Goal: Book appointment/travel/reservation

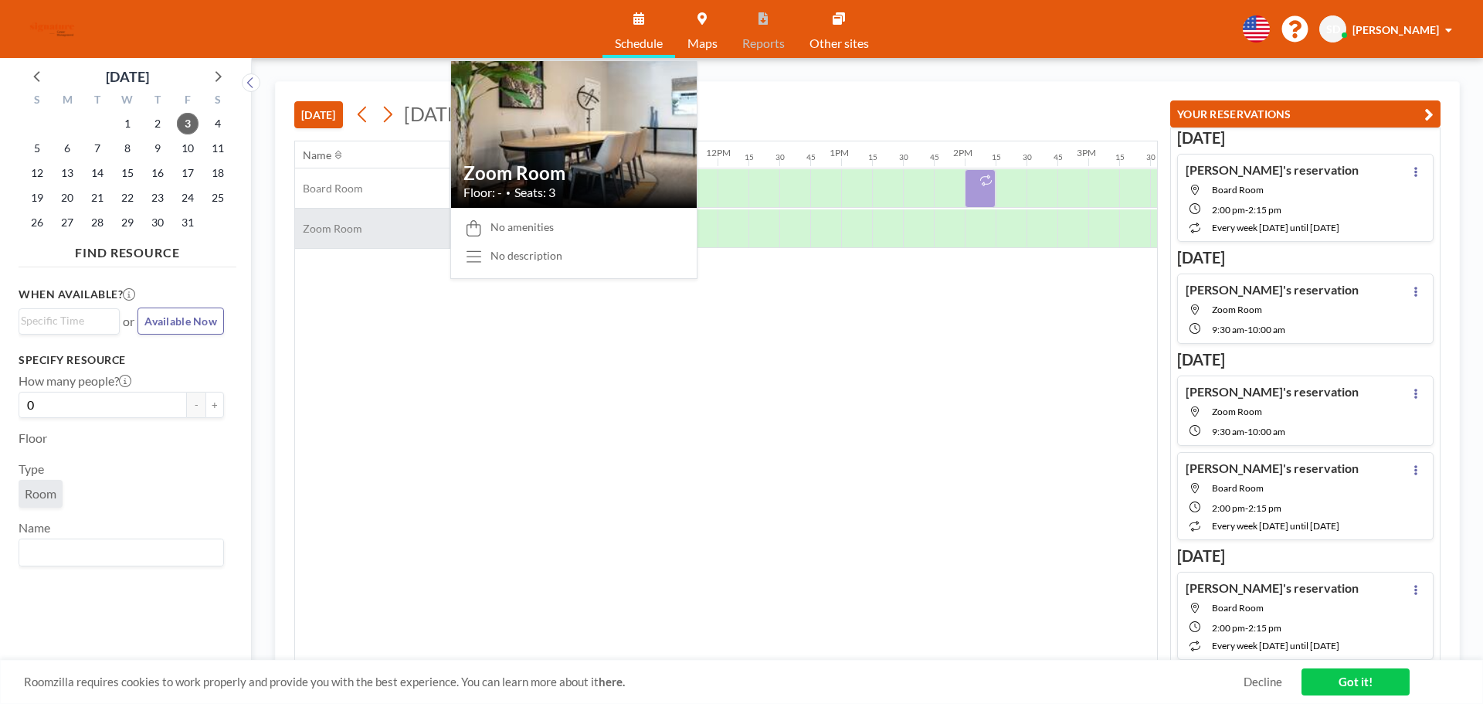
scroll to position [0, 1329]
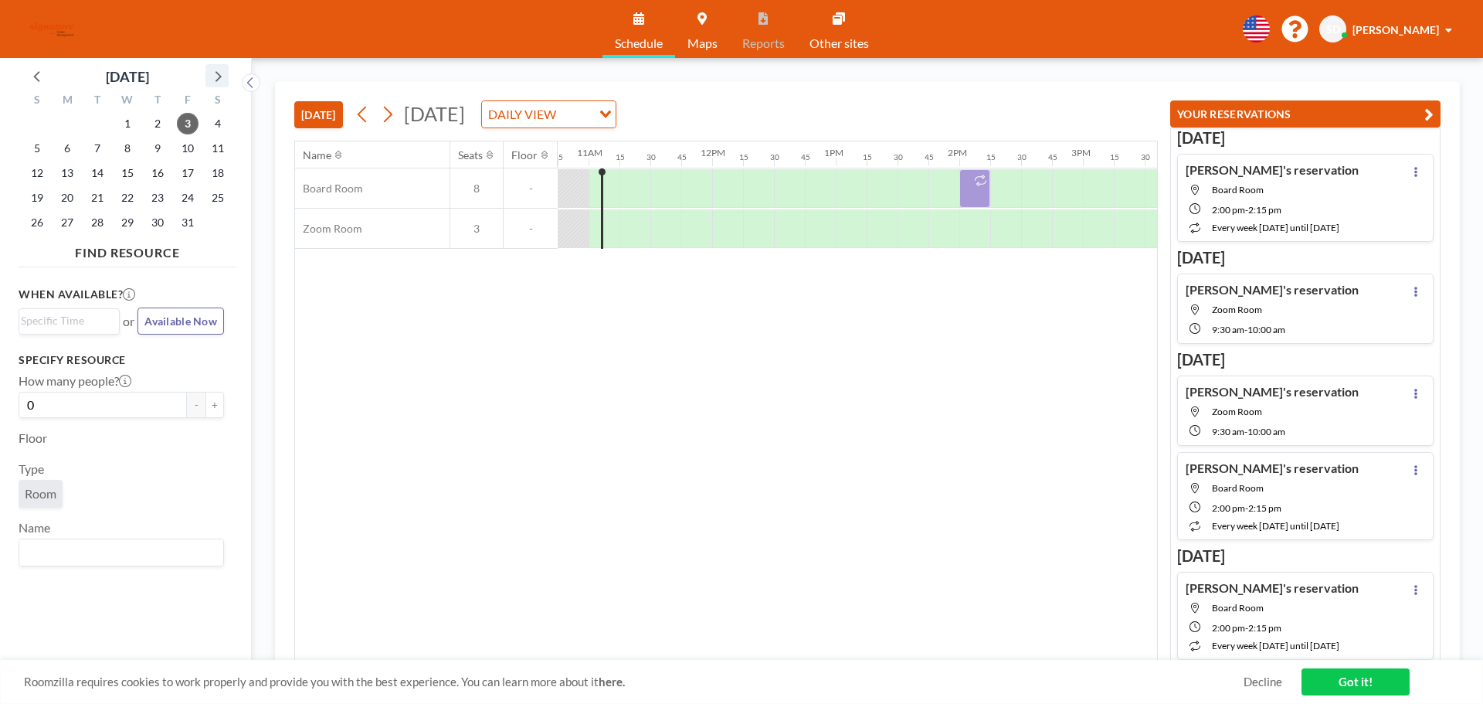
click at [223, 71] on icon at bounding box center [217, 76] width 20 height 20
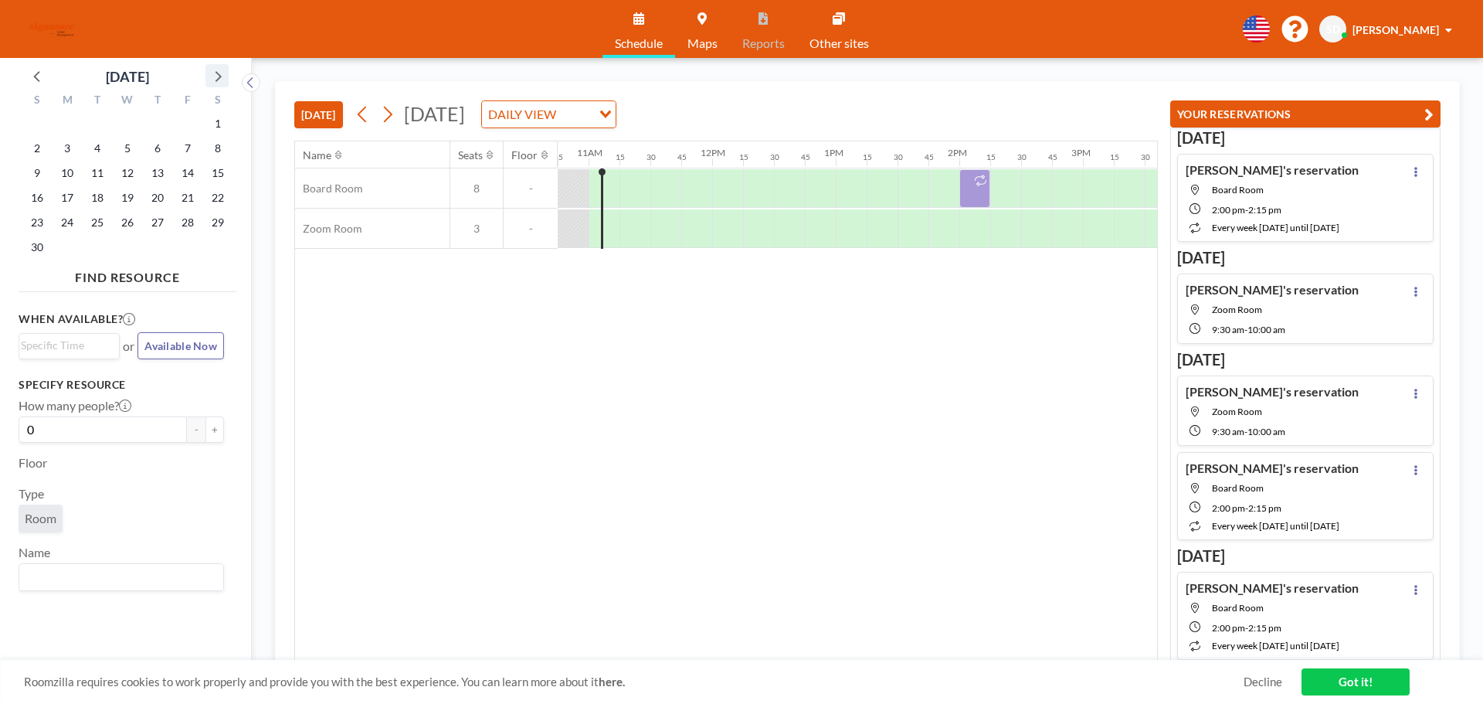
click at [223, 71] on icon at bounding box center [217, 76] width 20 height 20
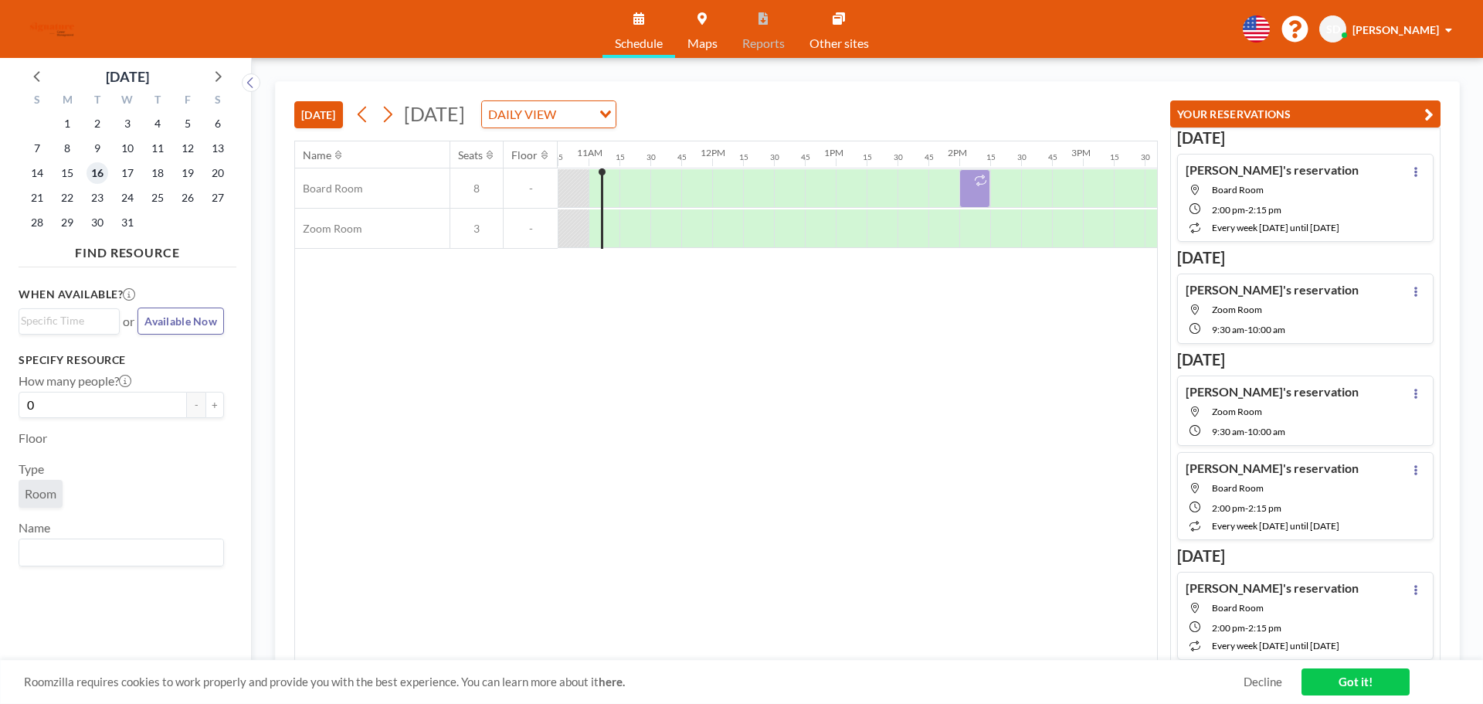
click at [104, 175] on span "16" at bounding box center [98, 173] width 22 height 22
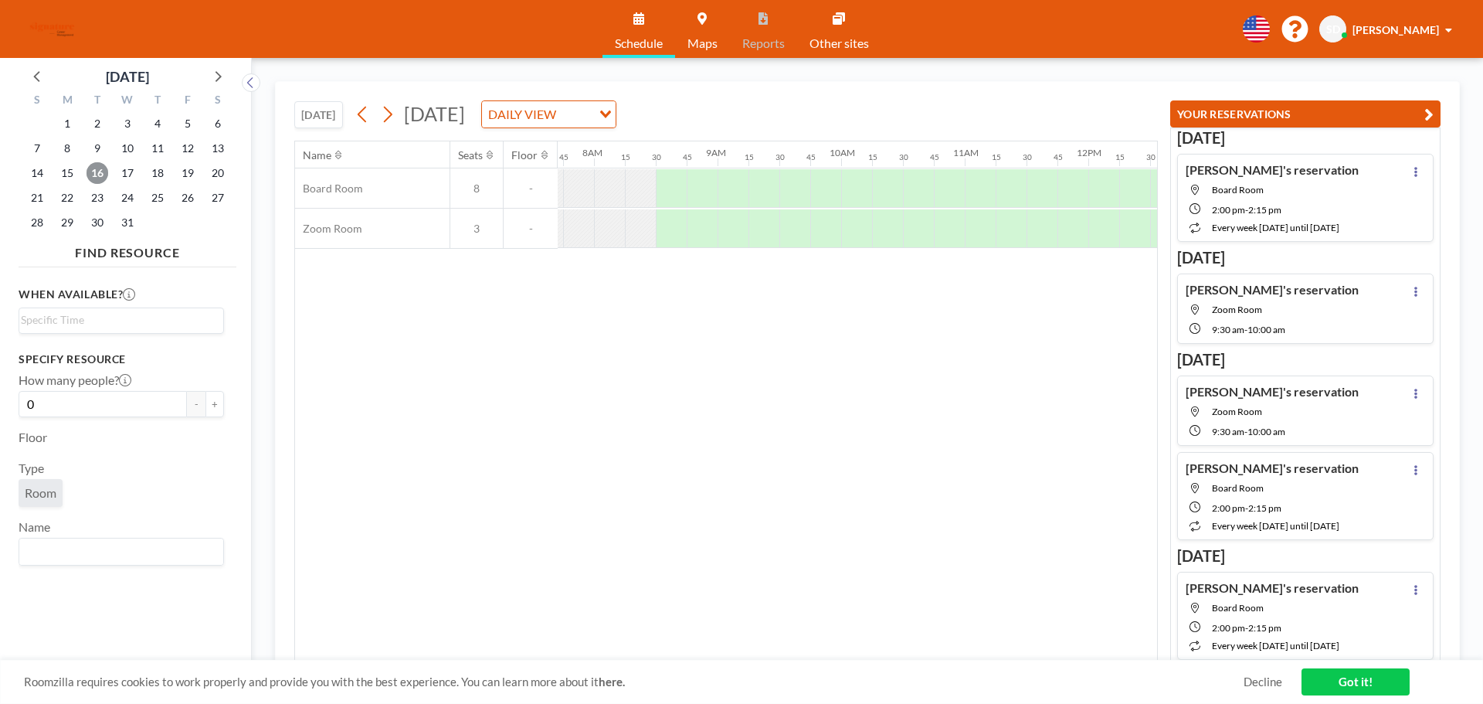
scroll to position [0, 958]
click at [840, 230] on div at bounding box center [851, 228] width 31 height 39
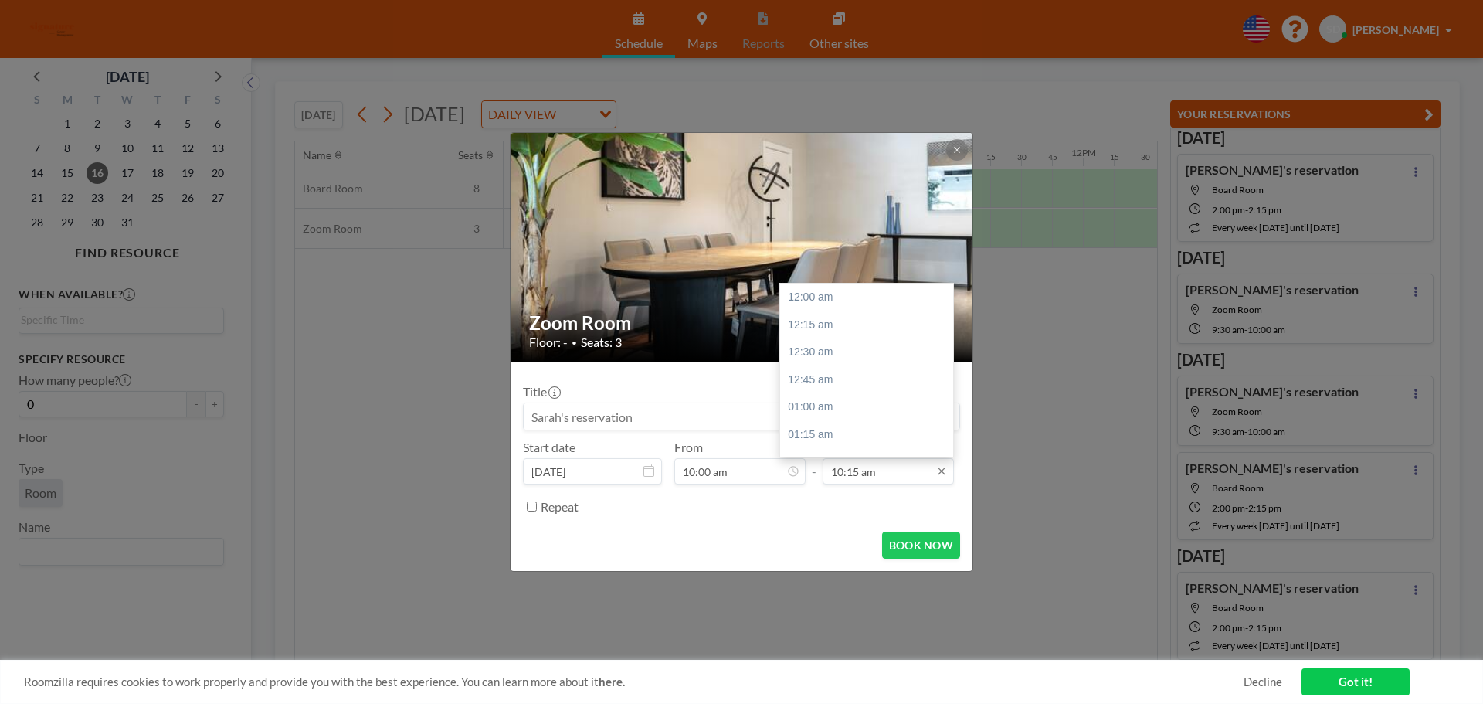
scroll to position [1127, 0]
click at [942, 470] on icon at bounding box center [941, 471] width 7 height 7
click at [815, 326] on div "10:30 am" at bounding box center [870, 325] width 181 height 28
type input "10:30 am"
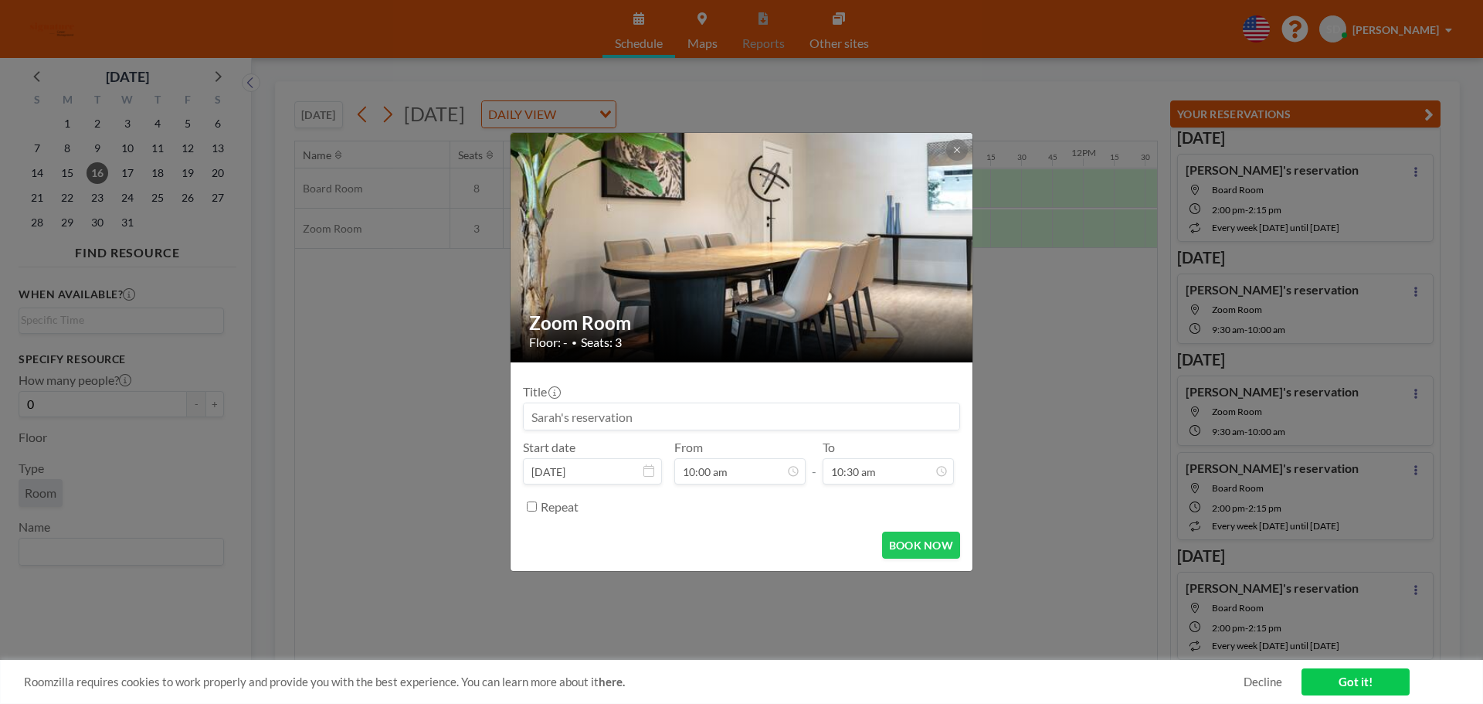
scroll to position [1155, 0]
click at [915, 538] on button "BOOK NOW" at bounding box center [921, 544] width 78 height 27
